Goal: Check status: Check status

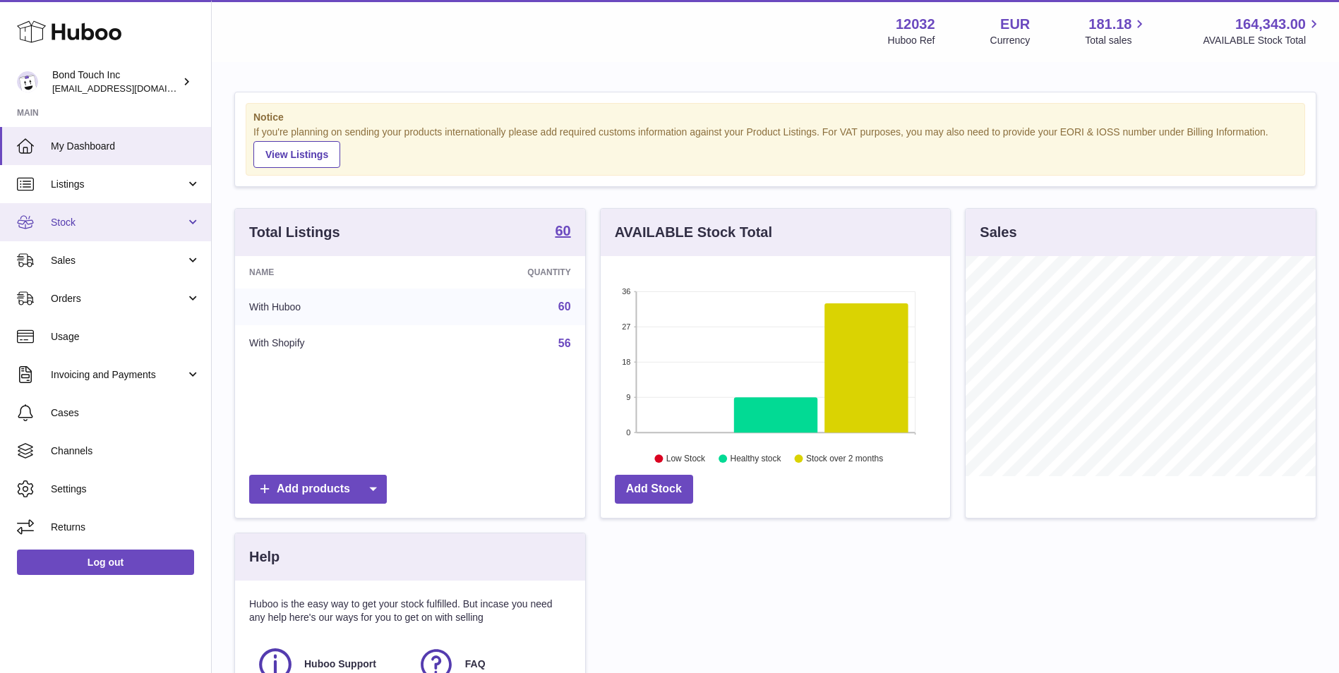
scroll to position [220, 349]
click at [151, 213] on link "Stock" at bounding box center [105, 222] width 211 height 38
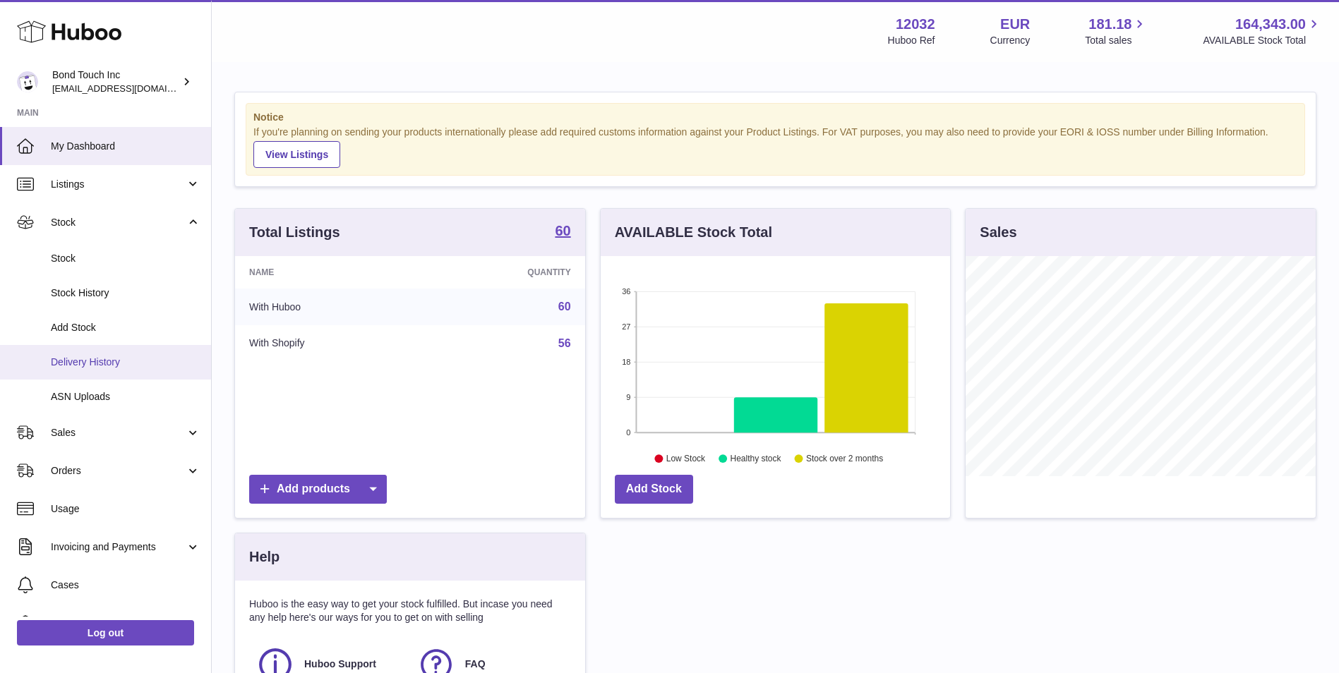
click at [127, 364] on span "Delivery History" at bounding box center [126, 362] width 150 height 13
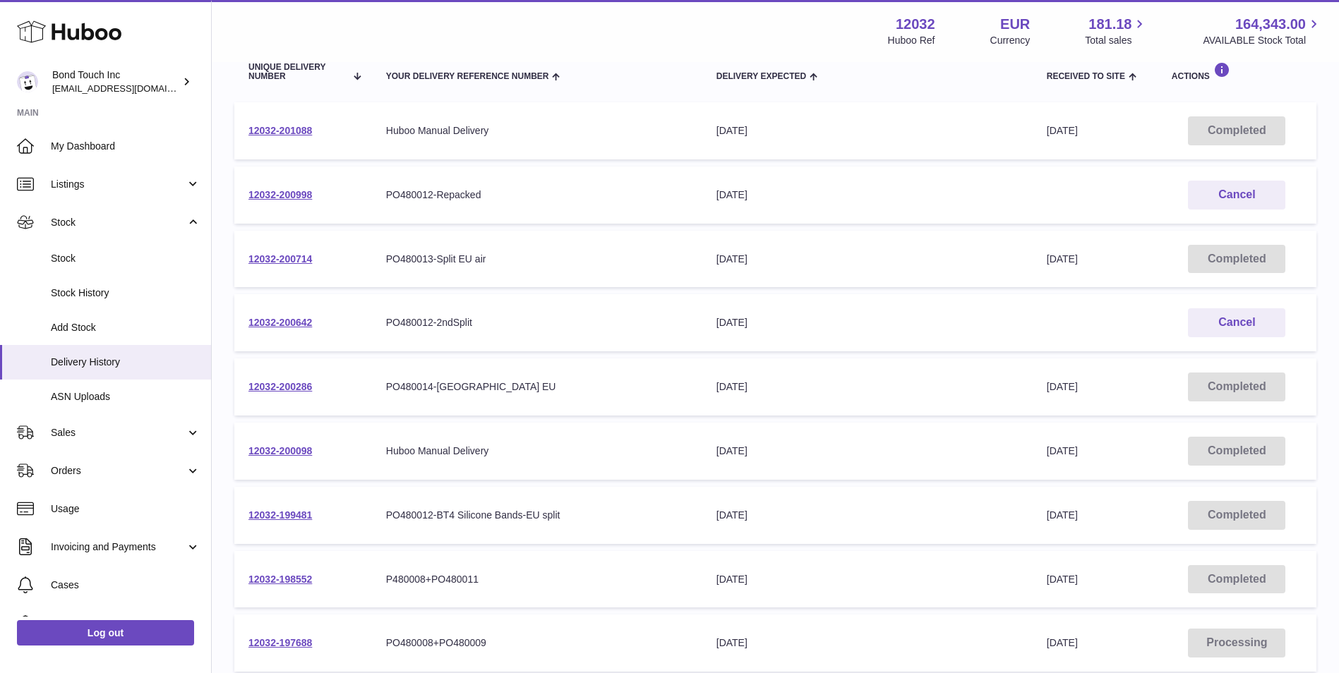
scroll to position [212, 0]
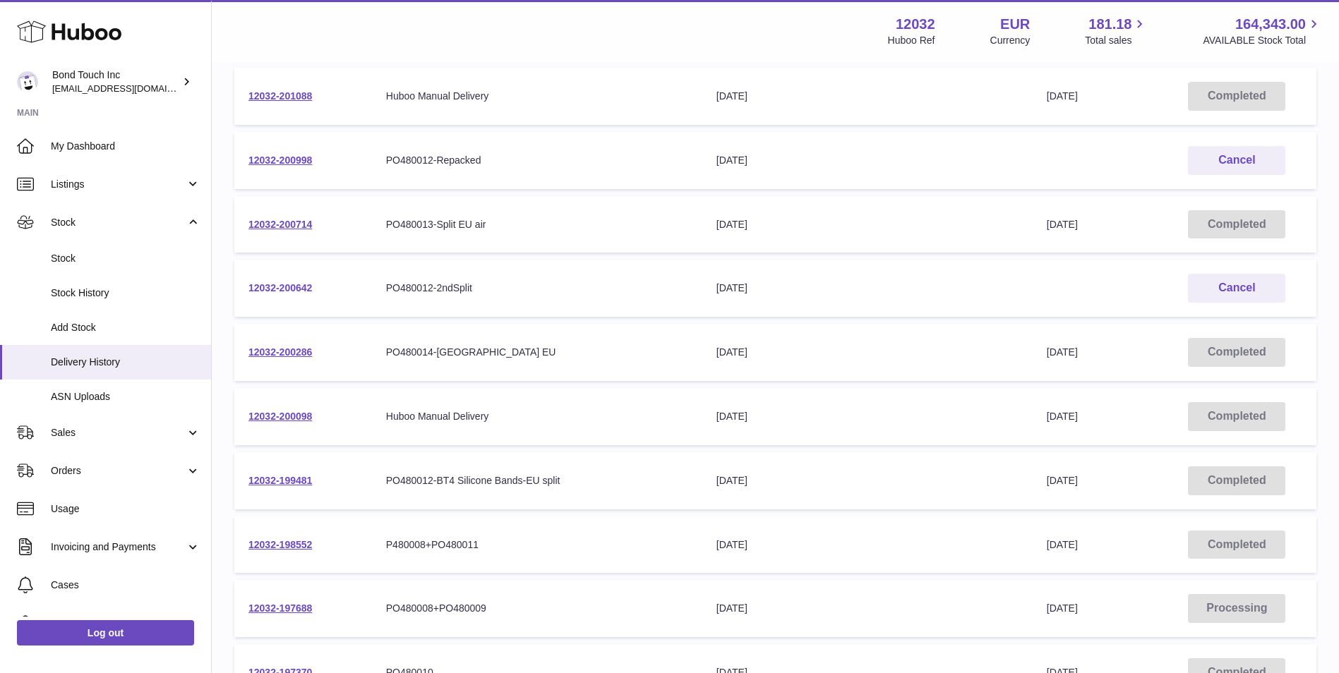
click at [275, 289] on link "12032-200642" at bounding box center [280, 287] width 64 height 11
